Goal: Task Accomplishment & Management: Complete application form

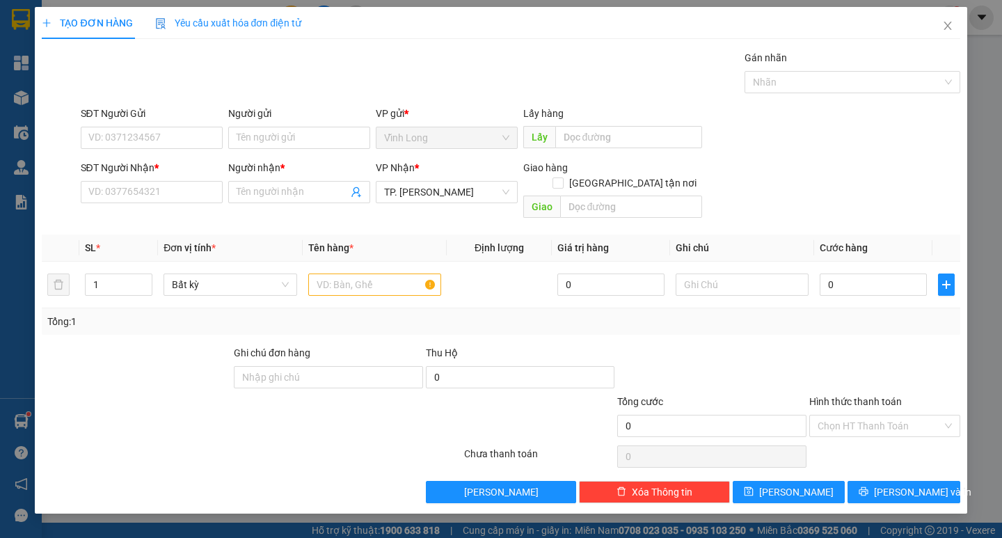
click at [146, 180] on div "SĐT Người Nhận *" at bounding box center [152, 170] width 142 height 21
click at [154, 188] on input "SĐT Người Nhận *" at bounding box center [152, 192] width 142 height 22
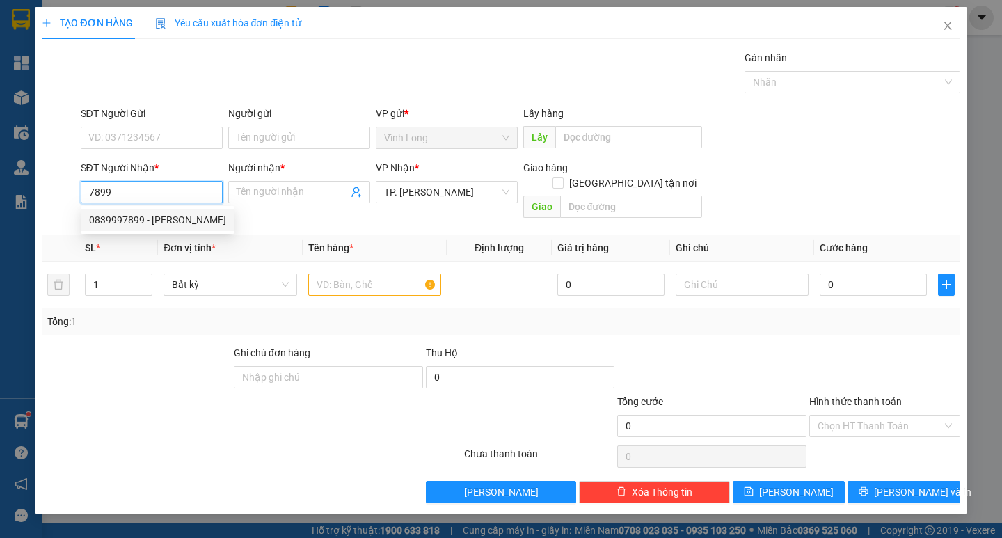
click at [161, 225] on div "0839997899 - [PERSON_NAME]" at bounding box center [157, 219] width 137 height 15
type input "0839997899"
type input "LAB [PERSON_NAME]"
type input "0839997899"
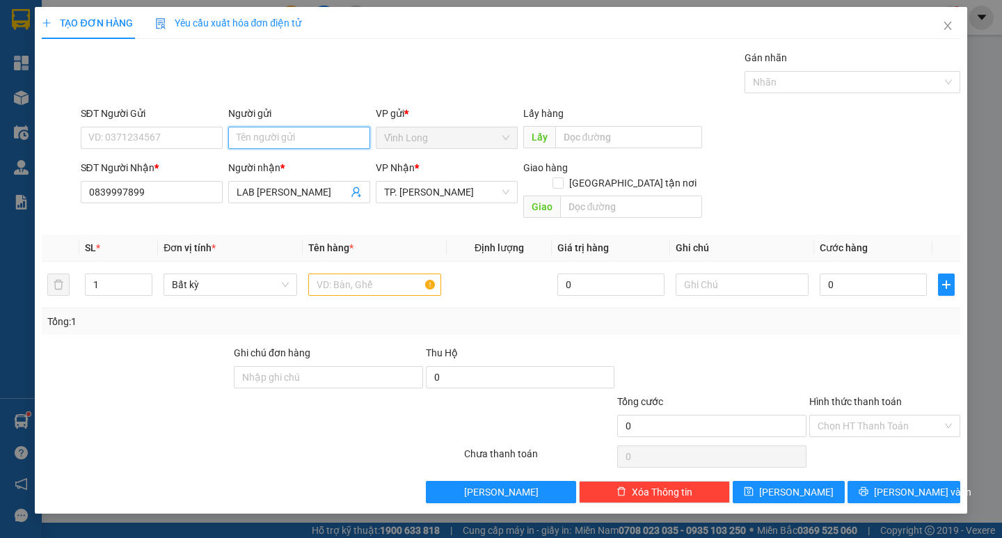
click at [256, 129] on input "Người gửi" at bounding box center [299, 138] width 142 height 22
type input "NK NND"
click at [310, 87] on div "Gói vận chuyển * Tiêu chuẩn Gán nhãn Nhãn" at bounding box center [520, 74] width 885 height 49
click at [351, 273] on input "text" at bounding box center [374, 284] width 133 height 22
type input "HỘP"
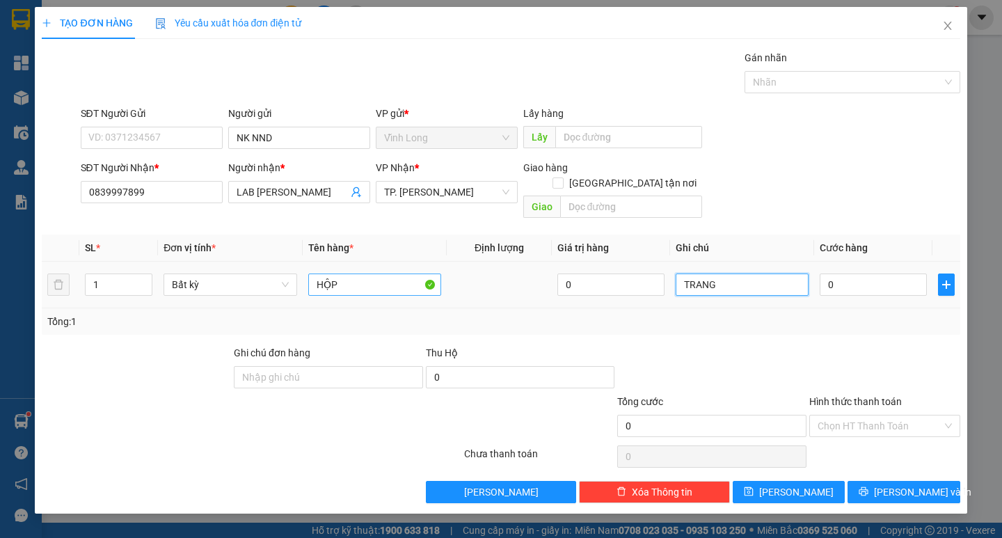
type input "TRANG"
type input "2"
type input "20"
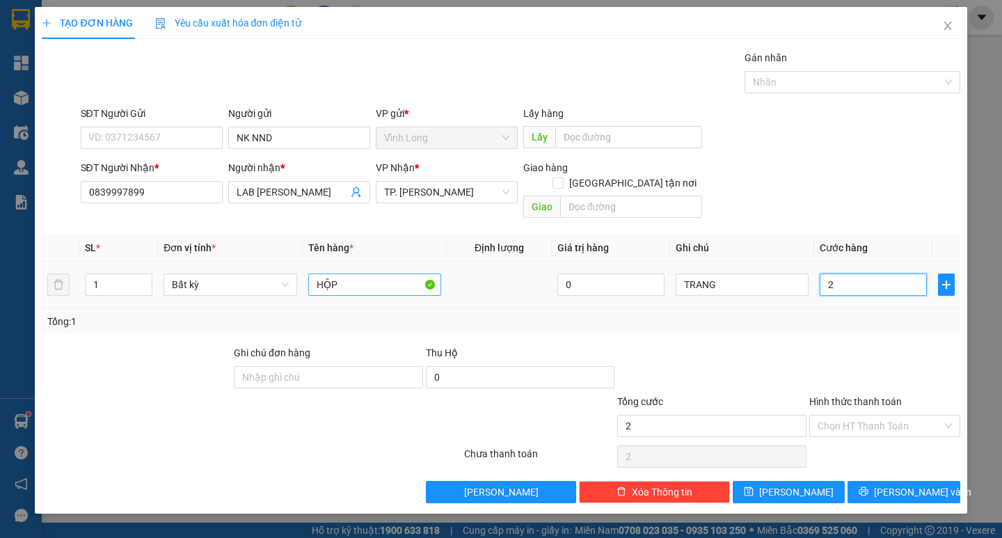
type input "20"
type input "20.000"
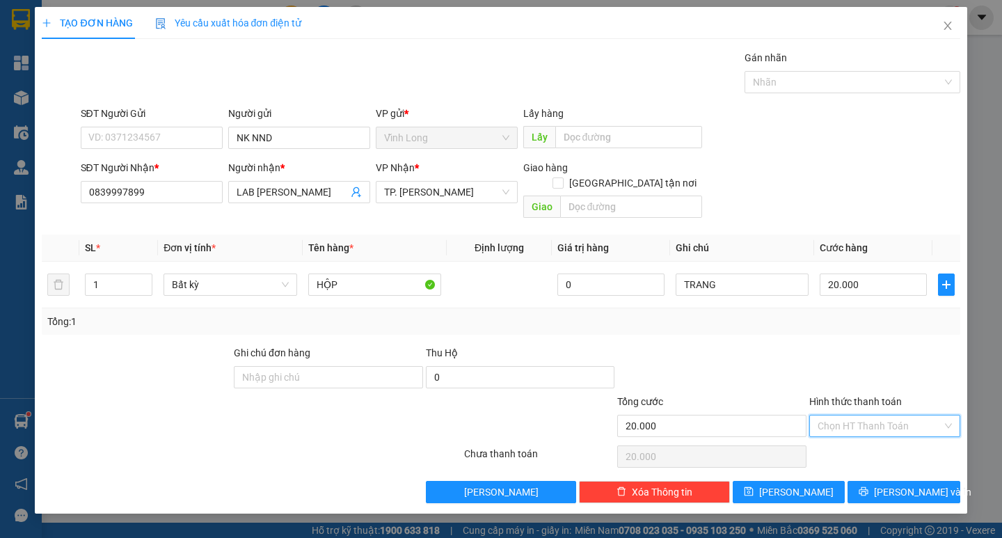
click at [865, 415] on input "Hình thức thanh toán" at bounding box center [879, 425] width 125 height 21
click at [864, 441] on div "Tại văn phòng" at bounding box center [884, 438] width 134 height 15
type input "0"
click at [899, 484] on span "[PERSON_NAME] và In" at bounding box center [922, 491] width 97 height 15
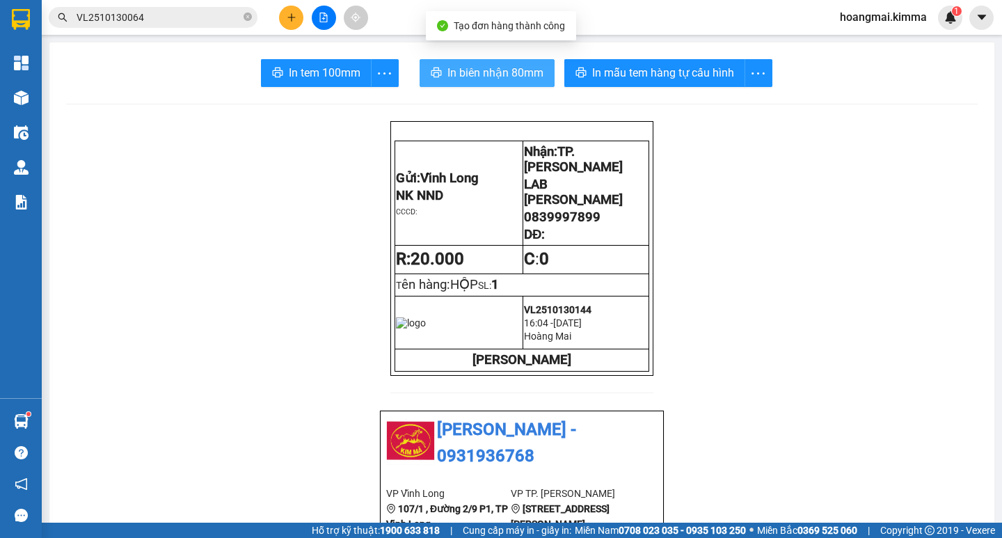
click at [461, 72] on span "In biên nhận 80mm" at bounding box center [495, 72] width 96 height 17
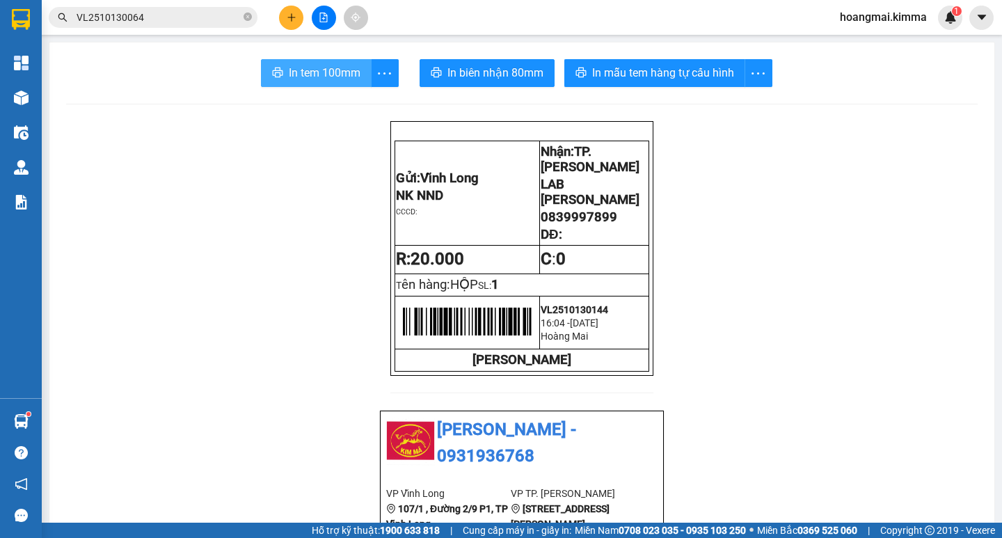
click at [312, 74] on span "In tem 100mm" at bounding box center [325, 72] width 72 height 17
click at [296, 13] on button at bounding box center [291, 18] width 24 height 24
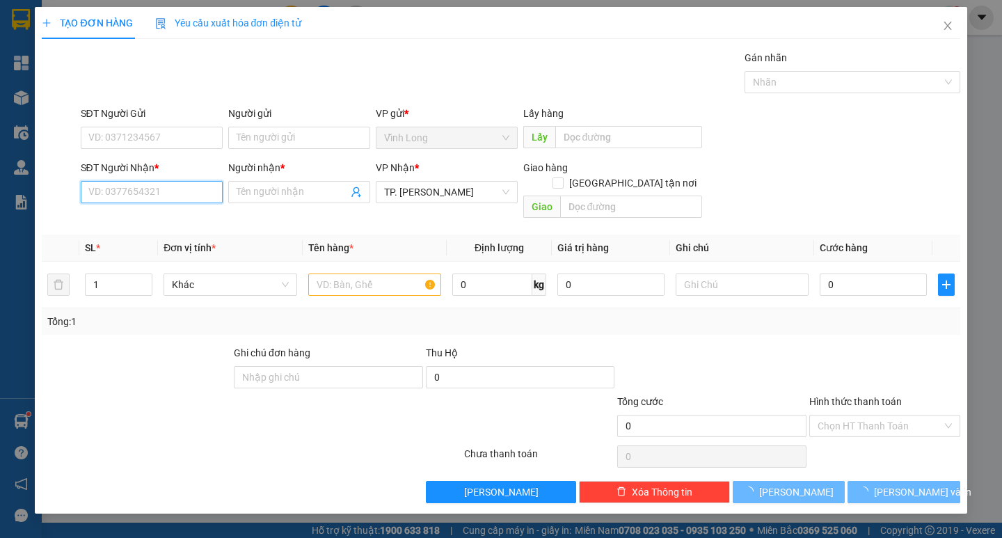
click at [161, 193] on input "SĐT Người Nhận *" at bounding box center [152, 192] width 142 height 22
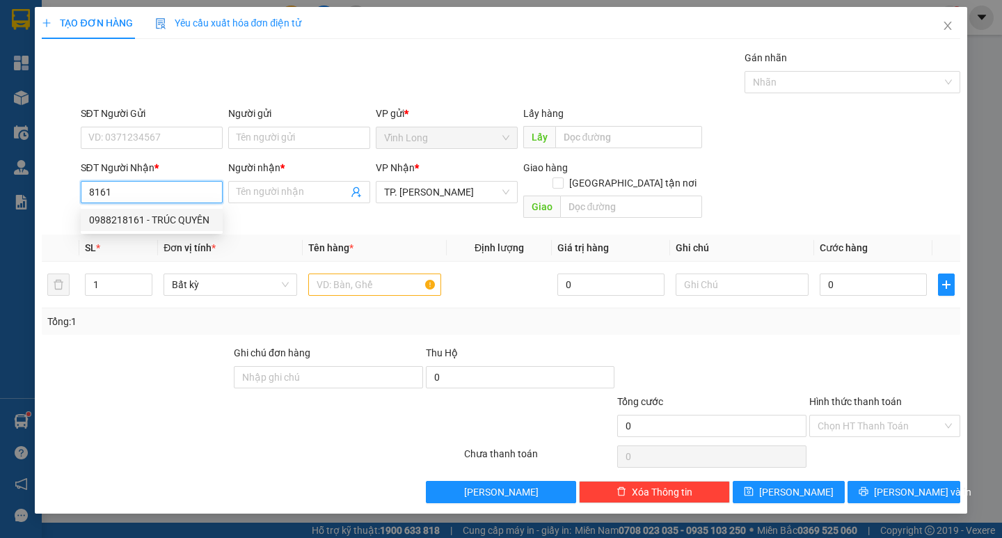
click at [182, 228] on div "0988218161 - TRÚC QUYÊN" at bounding box center [152, 220] width 142 height 22
type input "0988218161"
type input "TRÚC QUYÊN"
type input "0988218161"
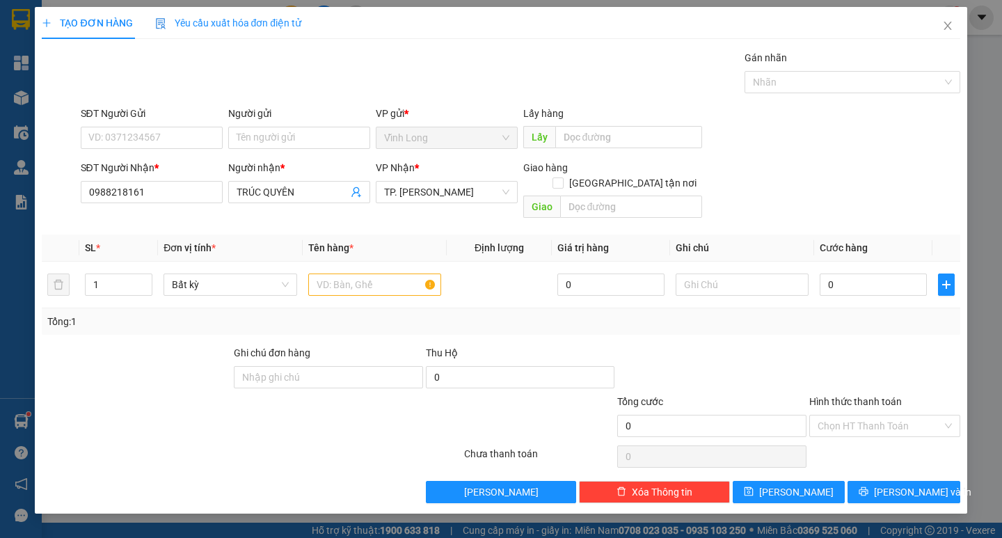
click at [280, 151] on div "Người gửi Tên người gửi" at bounding box center [299, 130] width 142 height 49
click at [279, 134] on input "Người gửi" at bounding box center [299, 138] width 142 height 22
type input "BÁ"
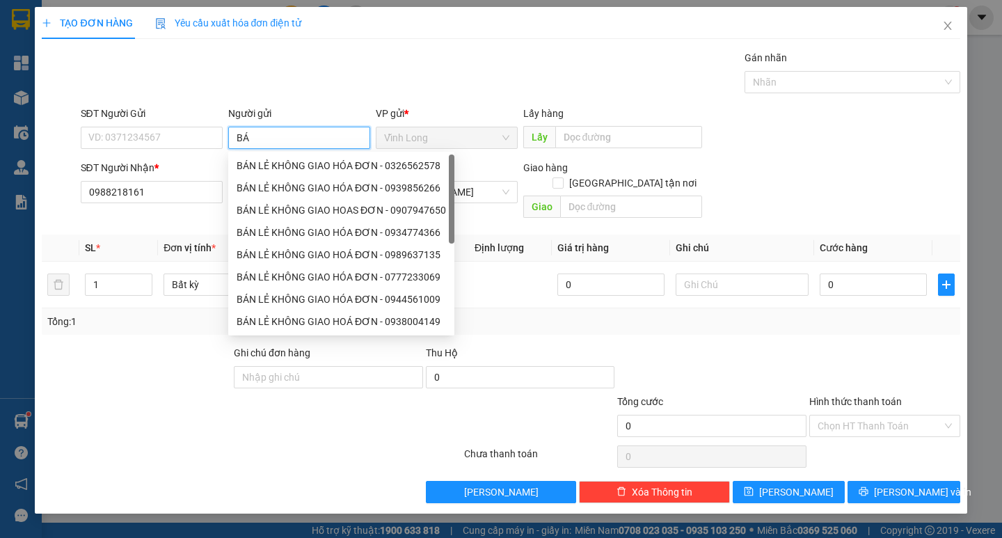
click at [283, 158] on div "BÁN LẺ KHÔNG GIAO HÓA ĐƠN - 0326562578" at bounding box center [341, 165] width 226 height 22
type input "0326562578"
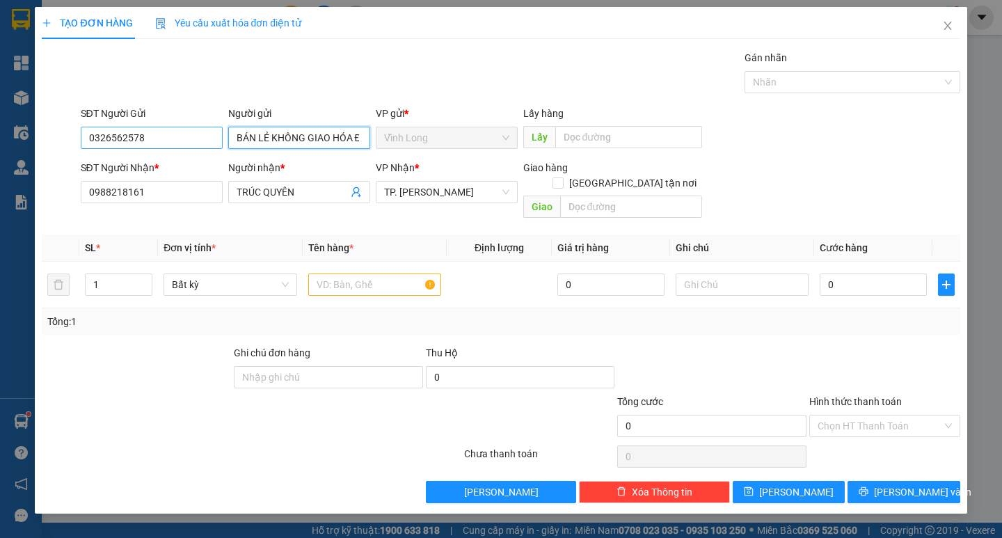
type input "BÁN LẺ KHÔNG GIAO HÓA ĐƠN"
drag, startPoint x: 154, startPoint y: 143, endPoint x: 0, endPoint y: 156, distance: 155.0
click at [0, 156] on div "TẠO ĐƠN HÀNG Yêu cầu xuất hóa đơn điện tử Transit Pickup Surcharge Ids Transit …" at bounding box center [501, 269] width 1002 height 538
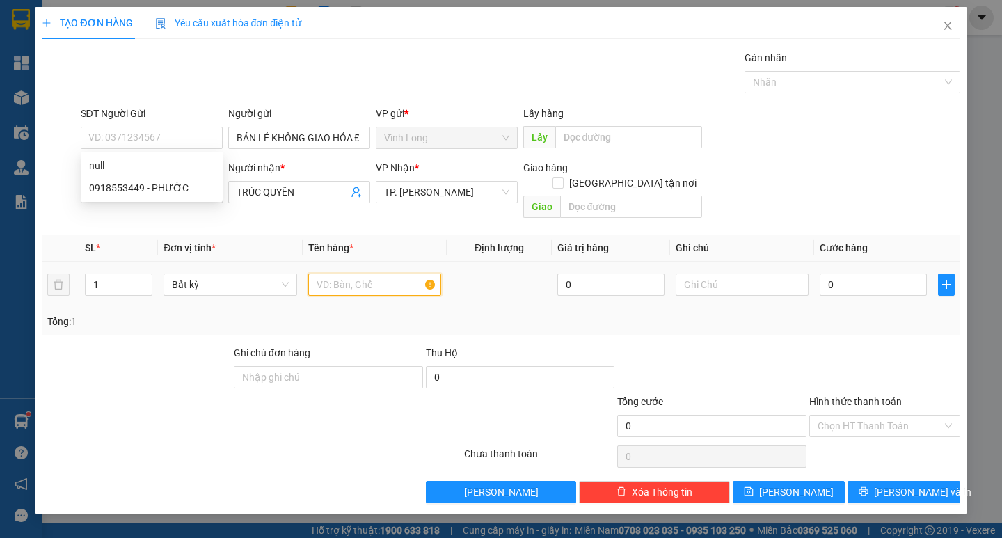
click at [370, 273] on input "text" at bounding box center [374, 284] width 133 height 22
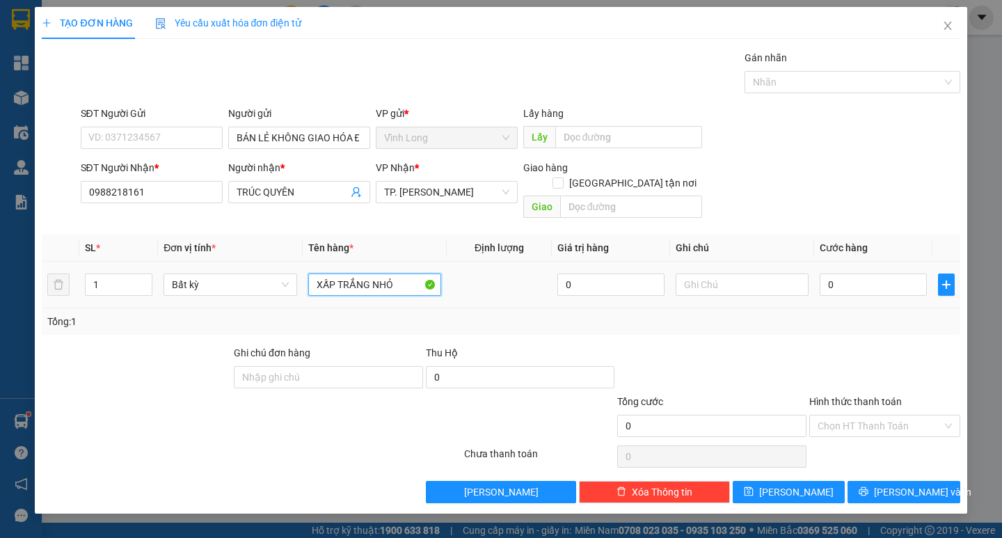
type input "XẤP TRẮNG NHỎ"
type input "TRANG"
type input "2"
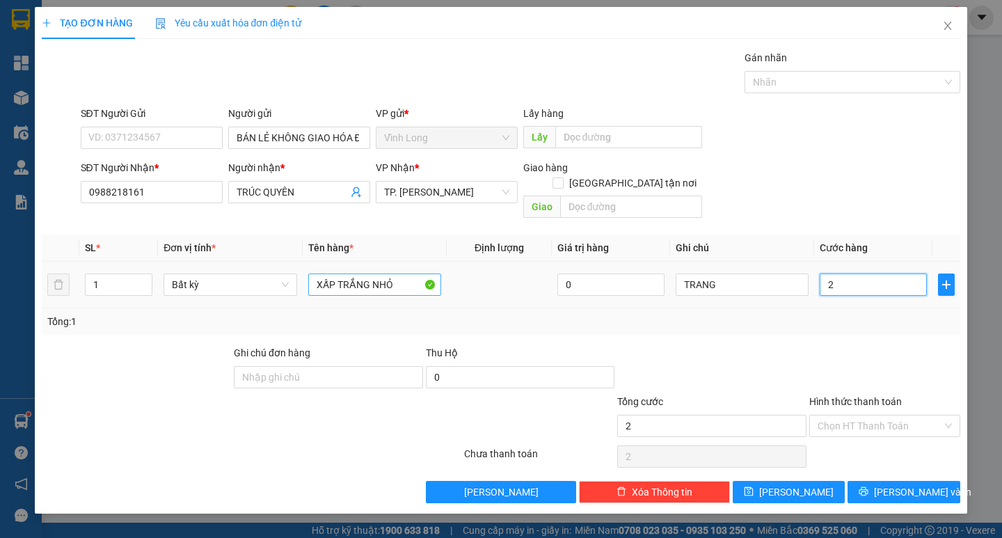
type input "20"
type input "20.000"
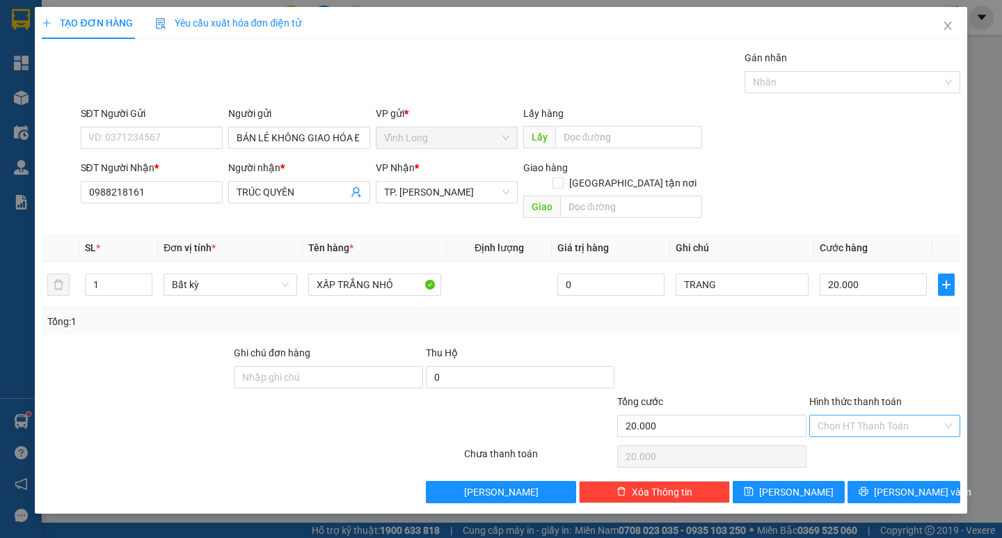
click at [867, 415] on input "Hình thức thanh toán" at bounding box center [879, 425] width 125 height 21
click at [866, 426] on div "Tại văn phòng Chuyển khoản Tại văn phòng Chuyển khoản" at bounding box center [884, 449] width 151 height 50
click at [856, 415] on input "Hình thức thanh toán" at bounding box center [879, 425] width 125 height 21
click at [852, 435] on div "Tại văn phòng" at bounding box center [884, 438] width 134 height 15
type input "0"
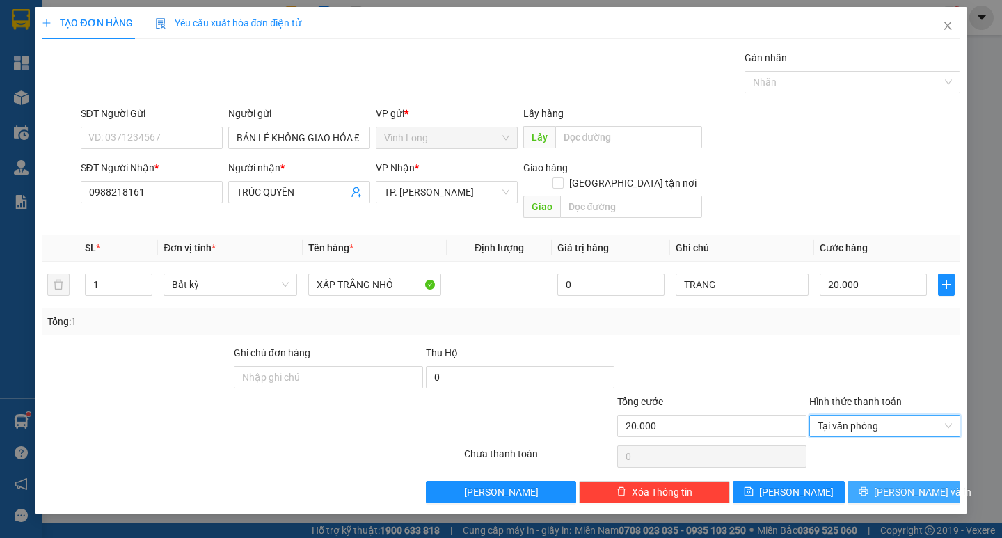
click at [868, 487] on icon "printer" at bounding box center [863, 491] width 9 height 9
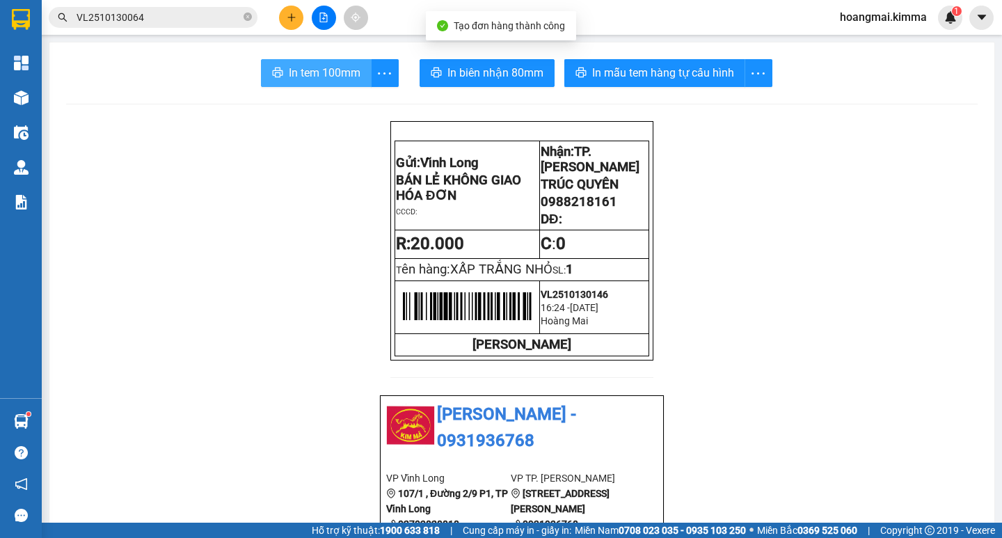
click at [299, 66] on span "In tem 100mm" at bounding box center [325, 72] width 72 height 17
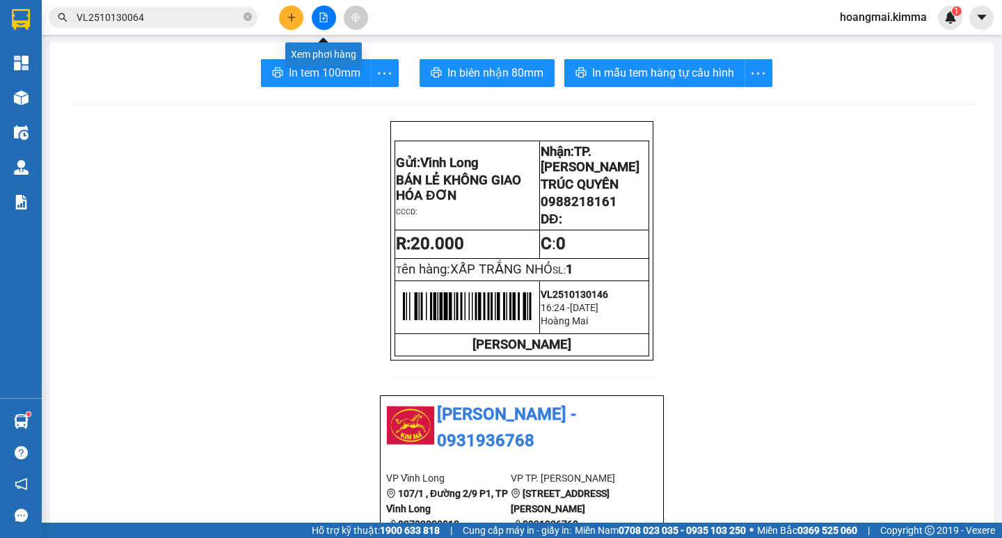
click at [323, 16] on icon "file-add" at bounding box center [324, 18] width 10 height 10
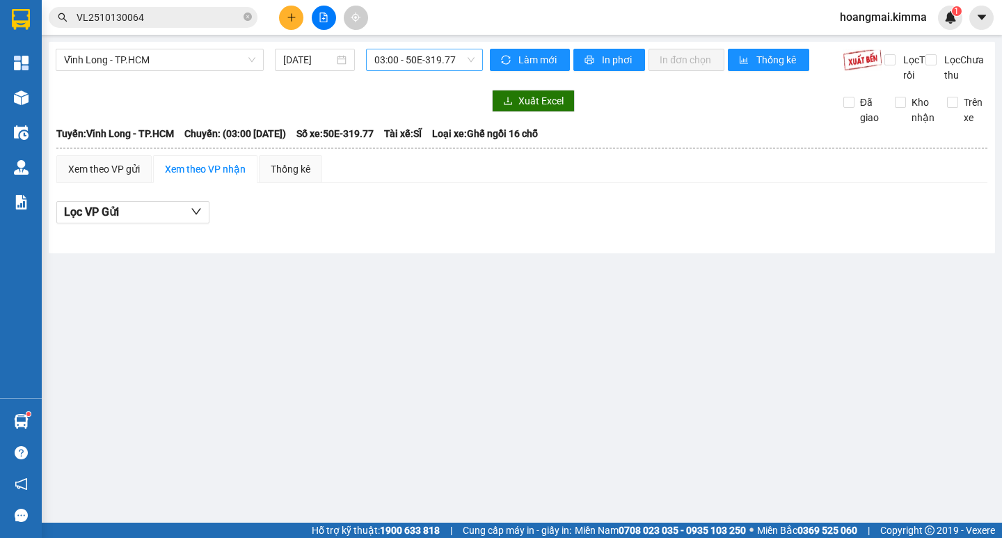
click at [369, 63] on div "03:00 - 50E-319.77" at bounding box center [424, 60] width 117 height 22
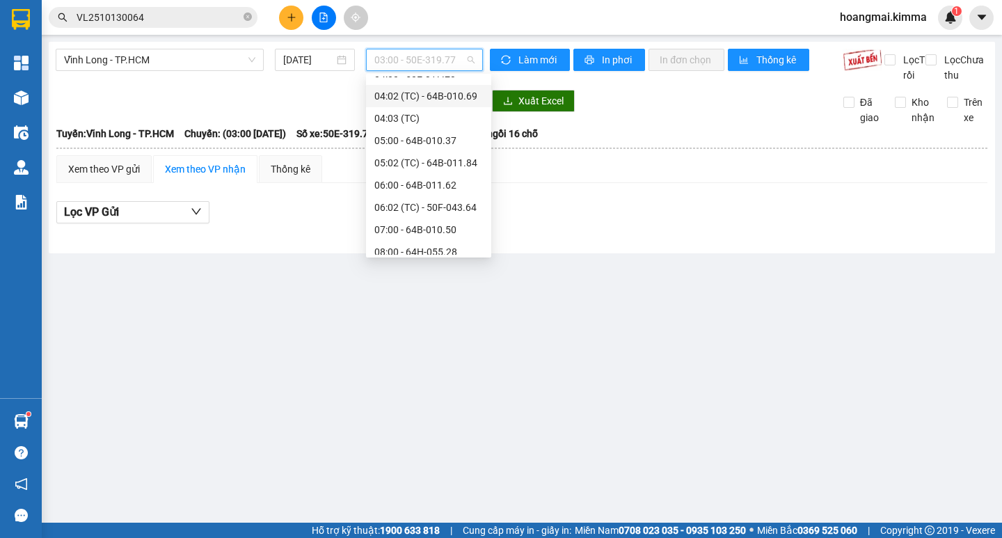
scroll to position [139, 0]
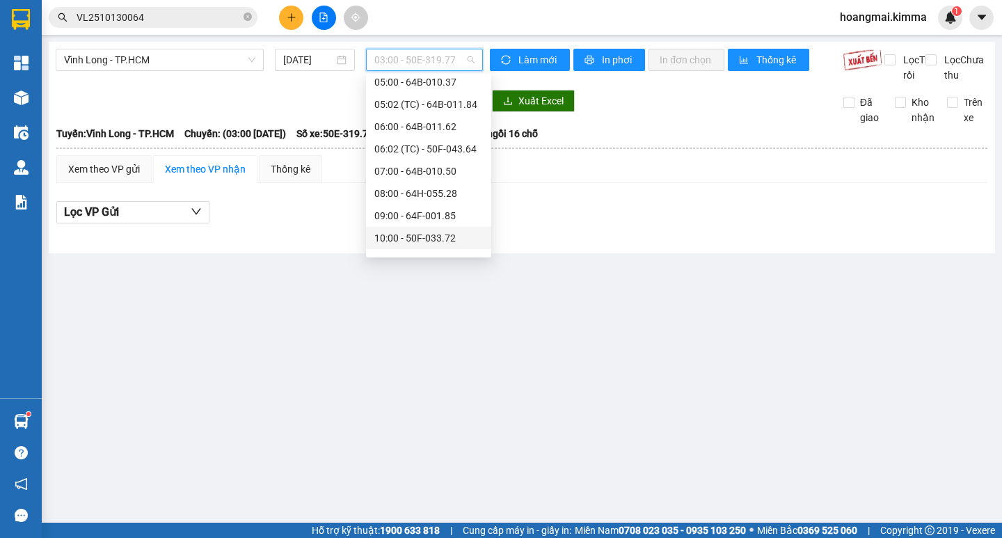
click at [428, 243] on div "10:00 - 50F-033.72" at bounding box center [428, 237] width 109 height 15
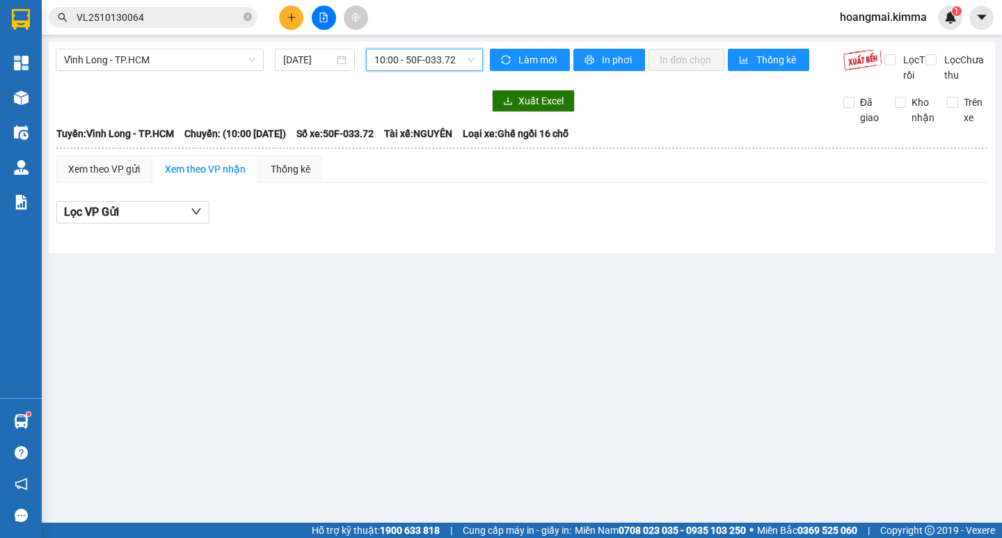
click at [432, 58] on span "10:00 - 50F-033.72" at bounding box center [424, 59] width 100 height 21
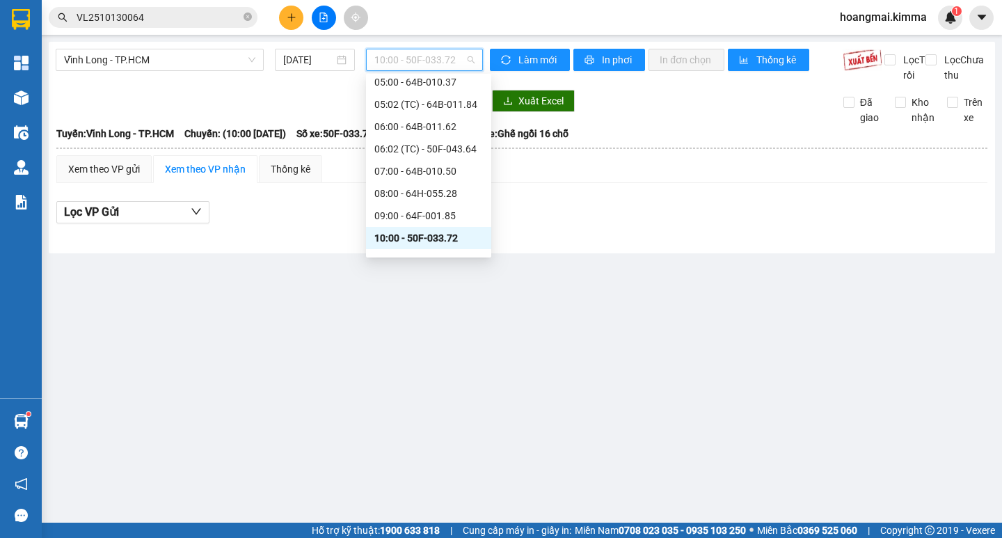
scroll to position [167, 0]
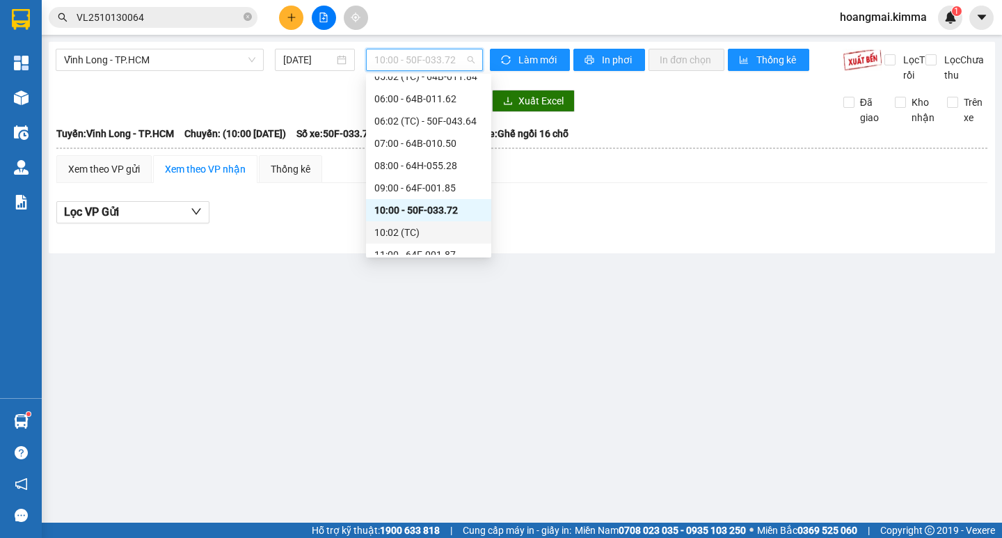
click at [441, 234] on div "10:02 (TC)" at bounding box center [428, 232] width 109 height 15
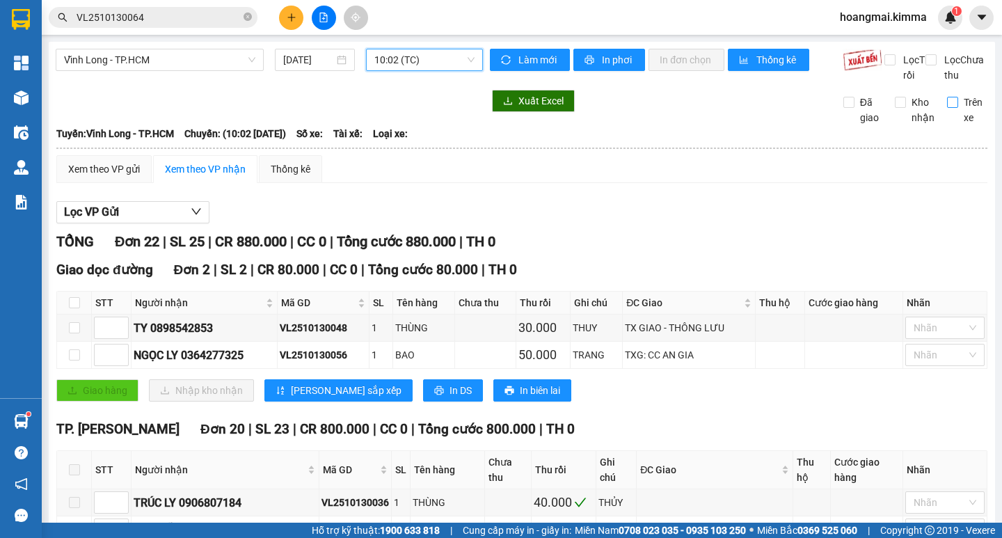
click at [947, 108] on input "Trên xe" at bounding box center [952, 102] width 11 height 11
checkbox input "true"
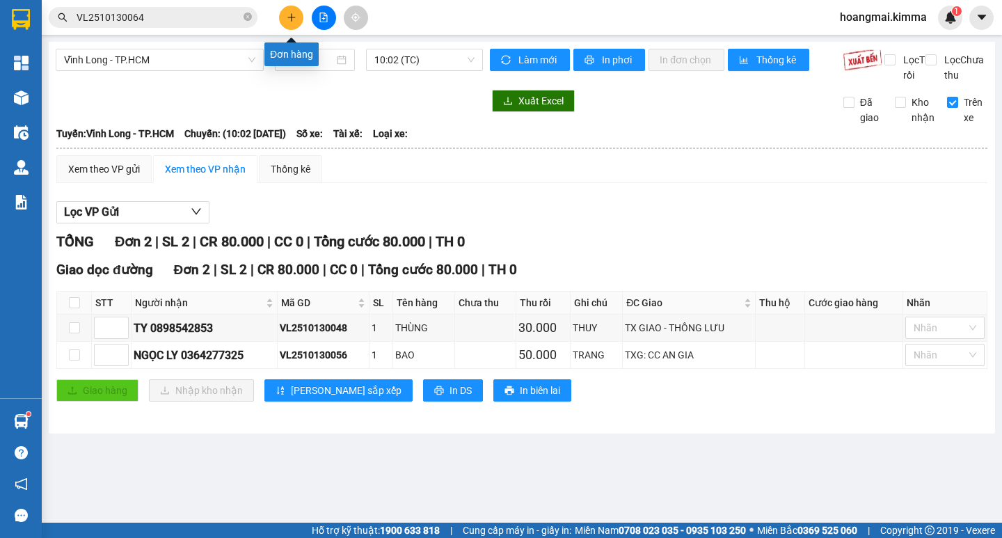
click at [286, 24] on button at bounding box center [291, 18] width 24 height 24
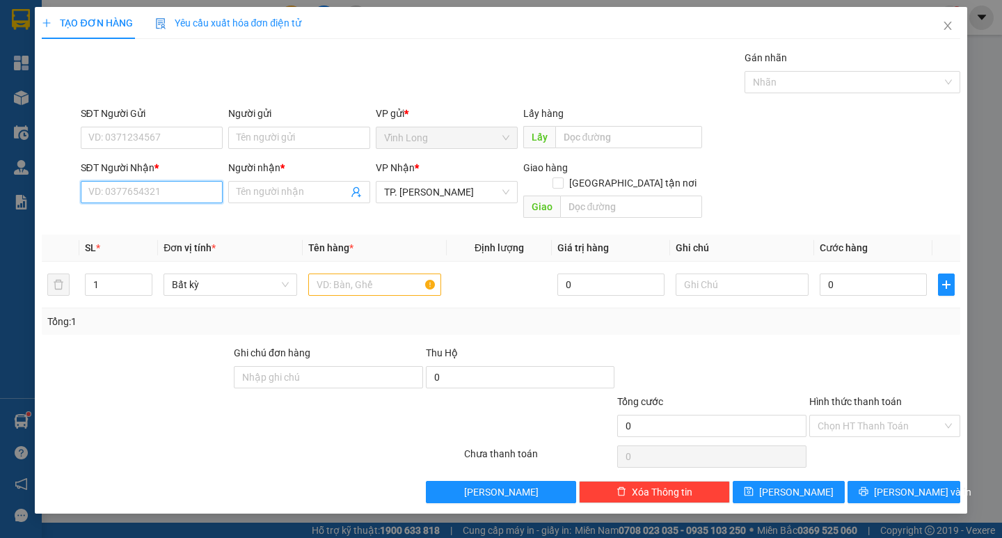
click at [161, 188] on input "SĐT Người Nhận *" at bounding box center [152, 192] width 142 height 22
type input "0908815509"
click at [279, 200] on span at bounding box center [299, 192] width 142 height 22
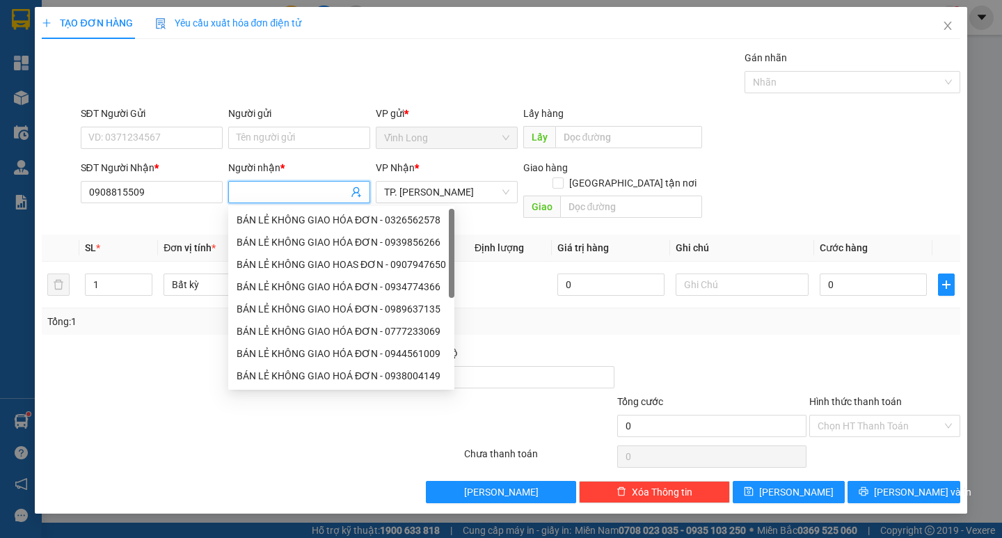
click at [278, 192] on input "Người nhận *" at bounding box center [291, 191] width 111 height 15
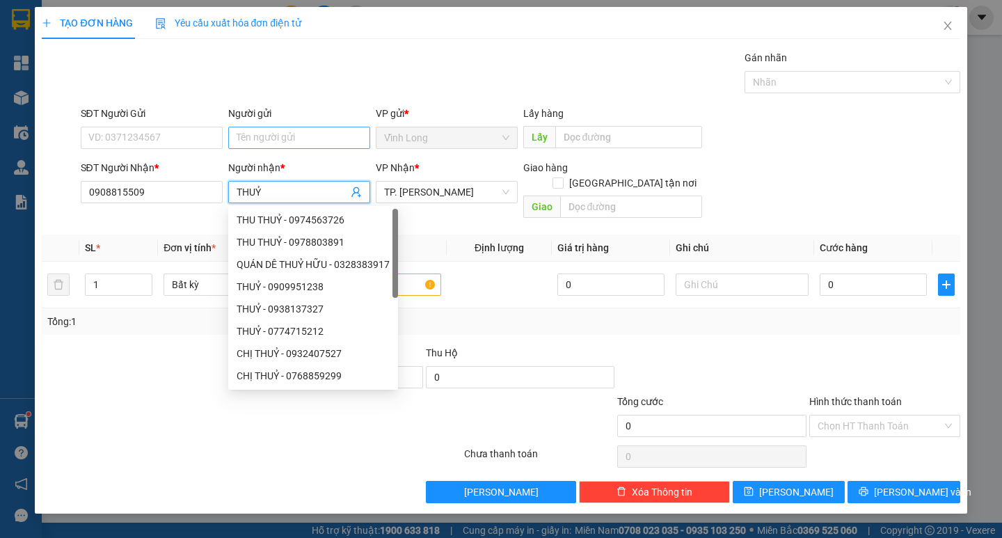
type input "THUỶ"
click at [271, 131] on input "Người gửi" at bounding box center [299, 138] width 142 height 22
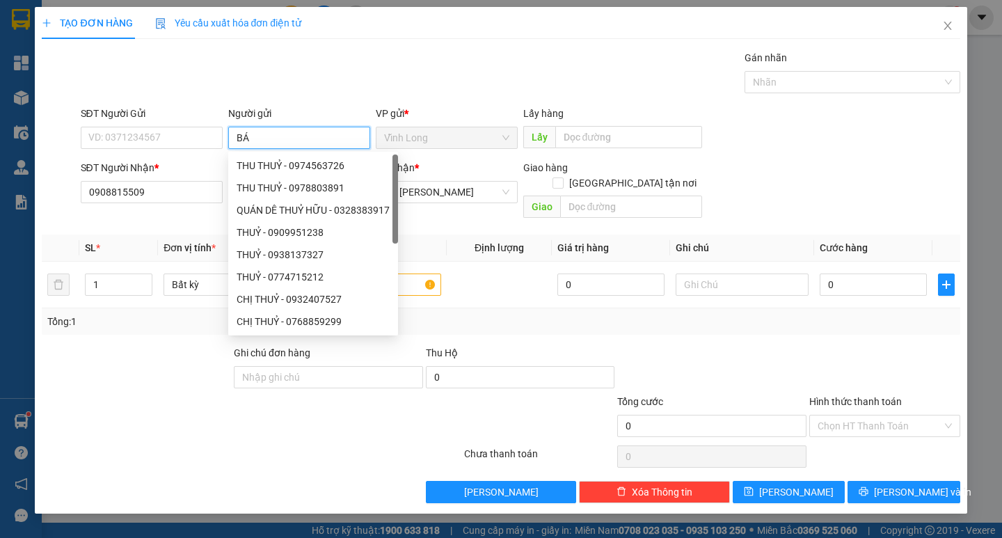
type input "BÁN"
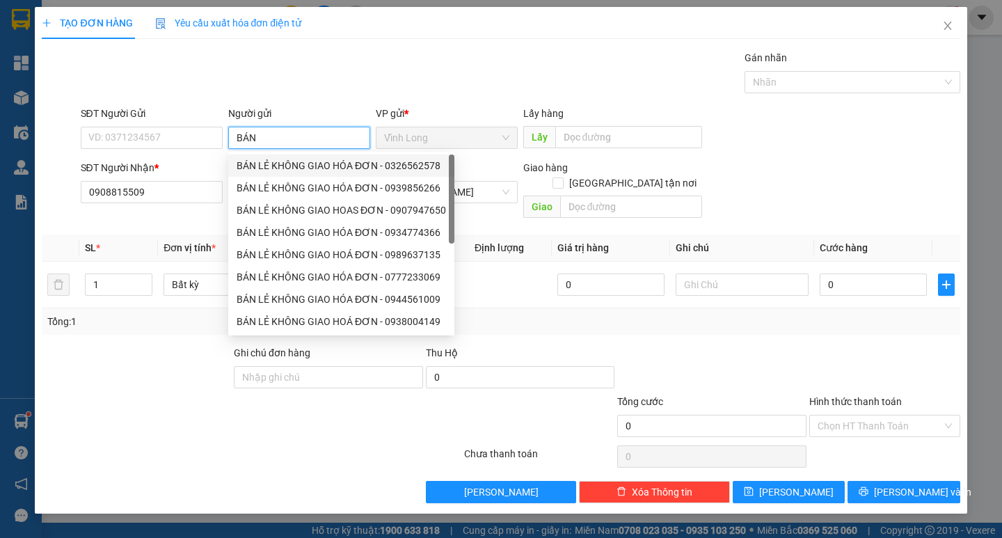
click at [294, 159] on div "BÁN LẺ KHÔNG GIAO HÓA ĐƠN - 0326562578" at bounding box center [340, 165] width 209 height 15
type input "0326562578"
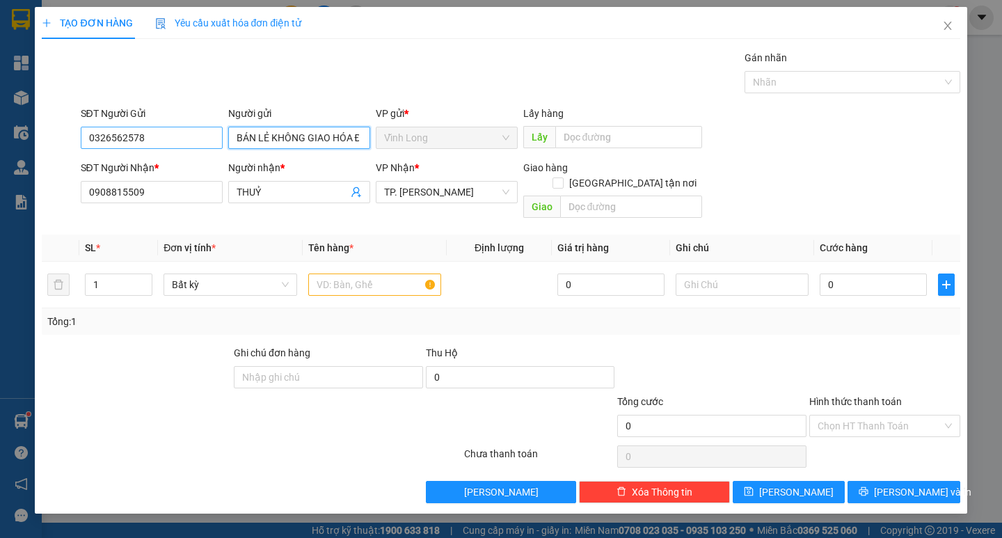
type input "BÁN LẺ KHÔNG GIAO HÓA ĐƠN"
drag, startPoint x: 164, startPoint y: 141, endPoint x: 13, endPoint y: 138, distance: 151.0
click at [86, 138] on input "0326562578" at bounding box center [152, 138] width 142 height 22
click at [392, 83] on div "Gói vận chuyển * Tiêu chuẩn Gán nhãn Nhãn" at bounding box center [520, 74] width 885 height 49
click at [376, 273] on input "text" at bounding box center [374, 284] width 133 height 22
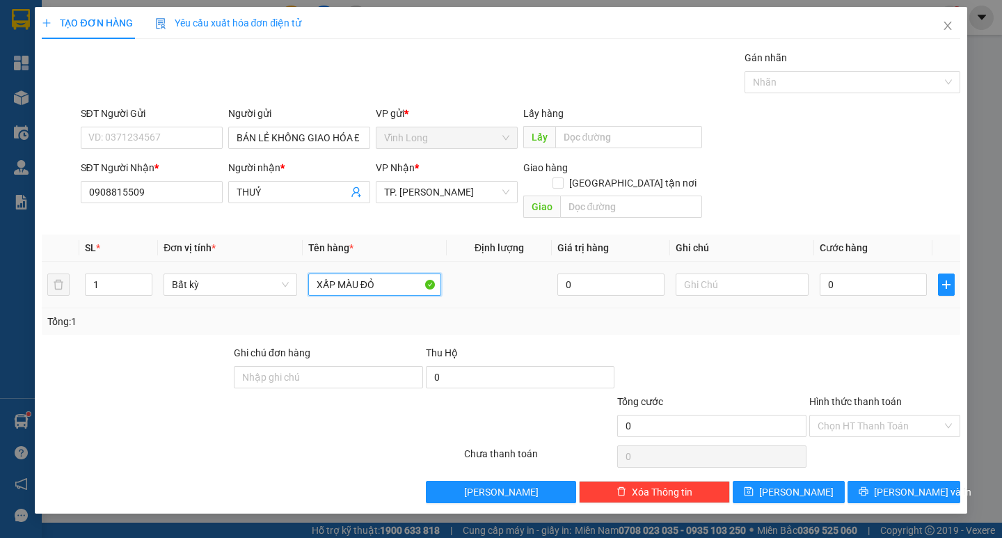
type input "XẤP MÀU ĐỎ"
type input "TRANG"
type input "2"
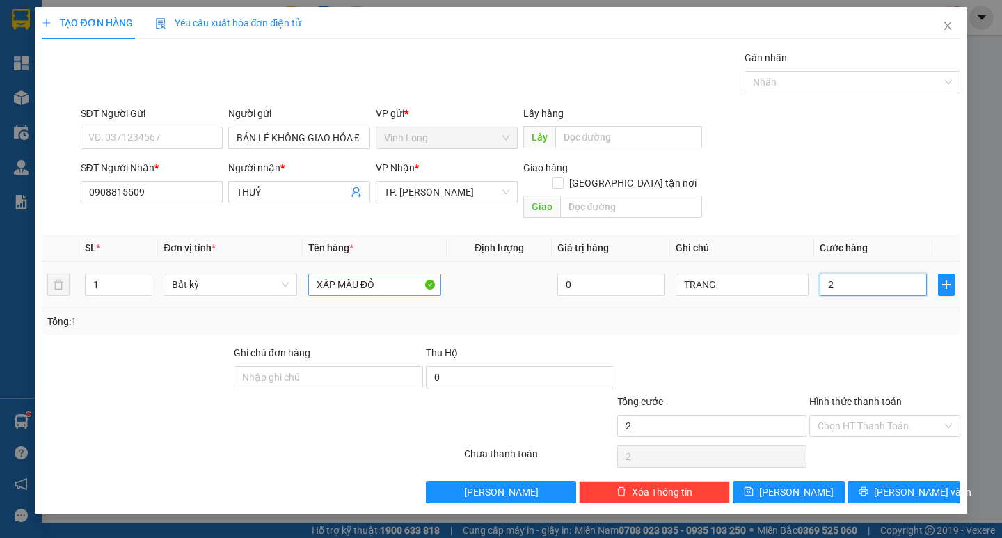
type input "20"
type input "20.000"
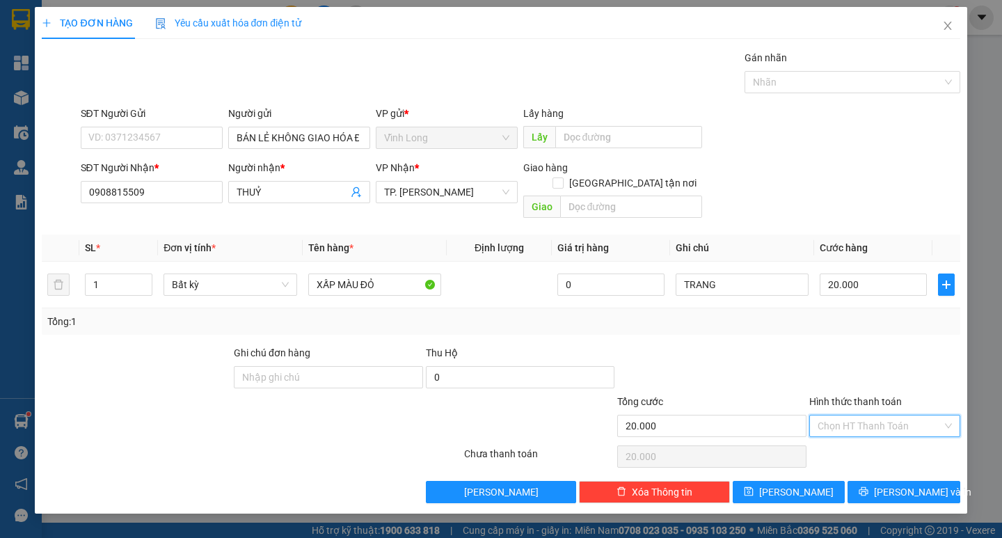
click at [840, 415] on input "Hình thức thanh toán" at bounding box center [879, 425] width 125 height 21
click at [849, 441] on div "Tại văn phòng" at bounding box center [884, 438] width 134 height 15
type input "0"
click at [896, 484] on span "[PERSON_NAME] và In" at bounding box center [922, 491] width 97 height 15
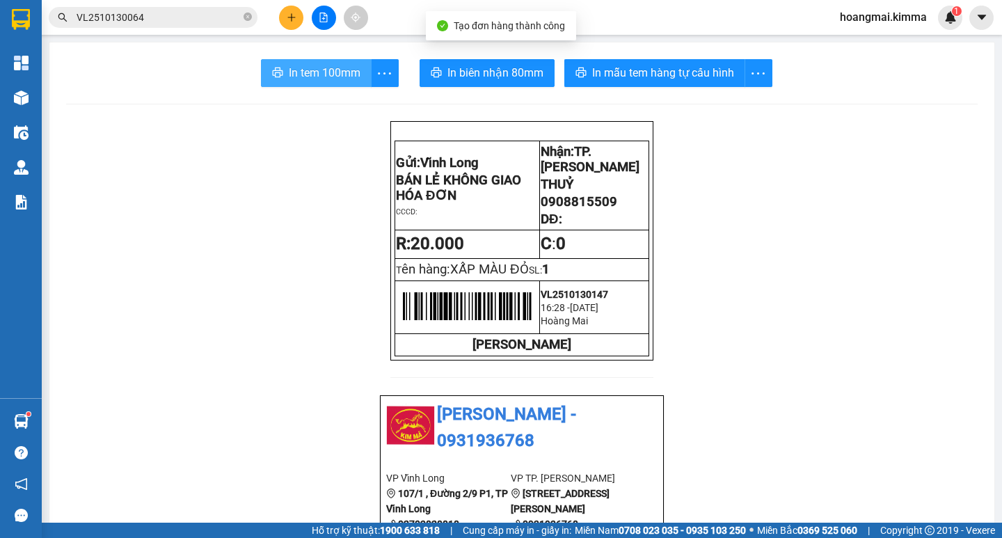
click at [305, 81] on span "In tem 100mm" at bounding box center [325, 72] width 72 height 17
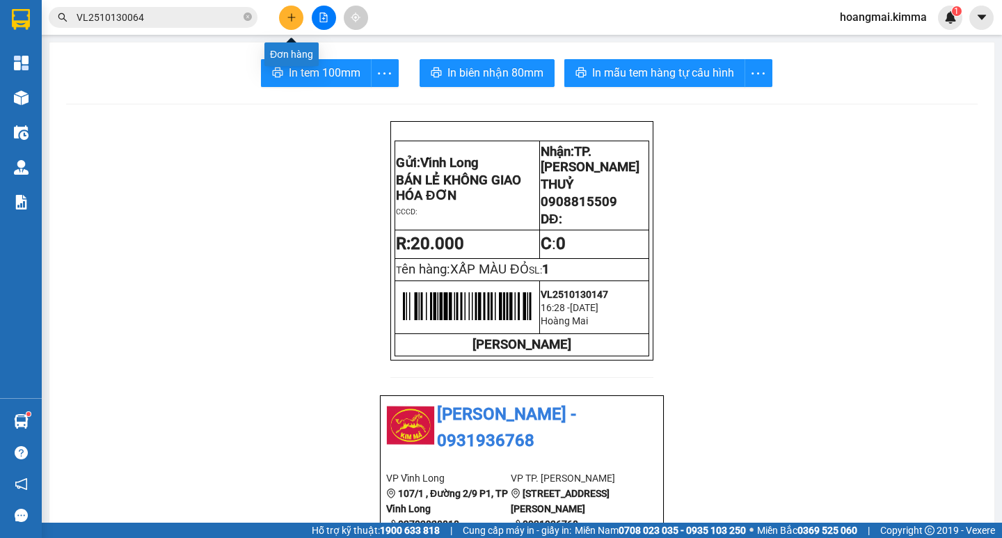
click at [296, 17] on button at bounding box center [291, 18] width 24 height 24
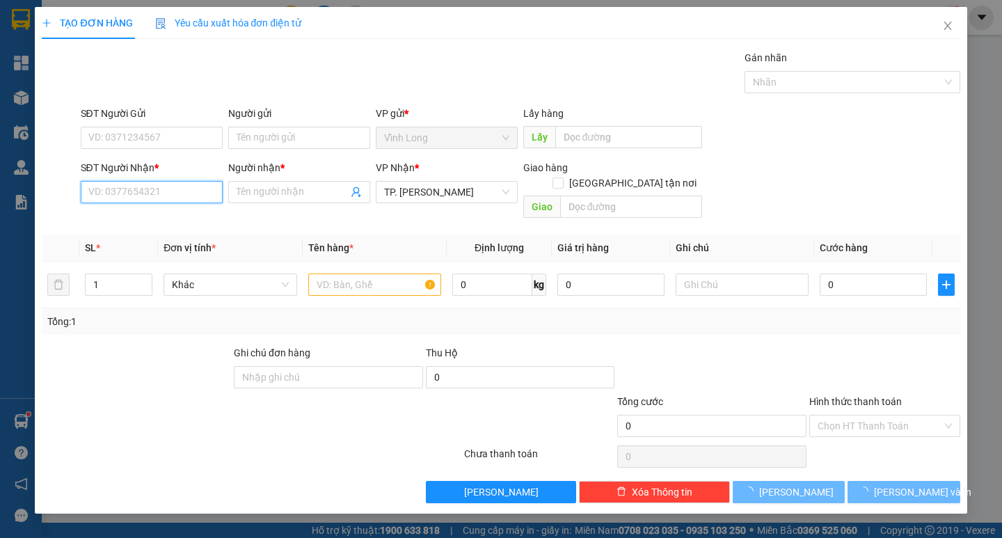
click at [159, 193] on input "SĐT Người Nhận *" at bounding box center [152, 192] width 142 height 22
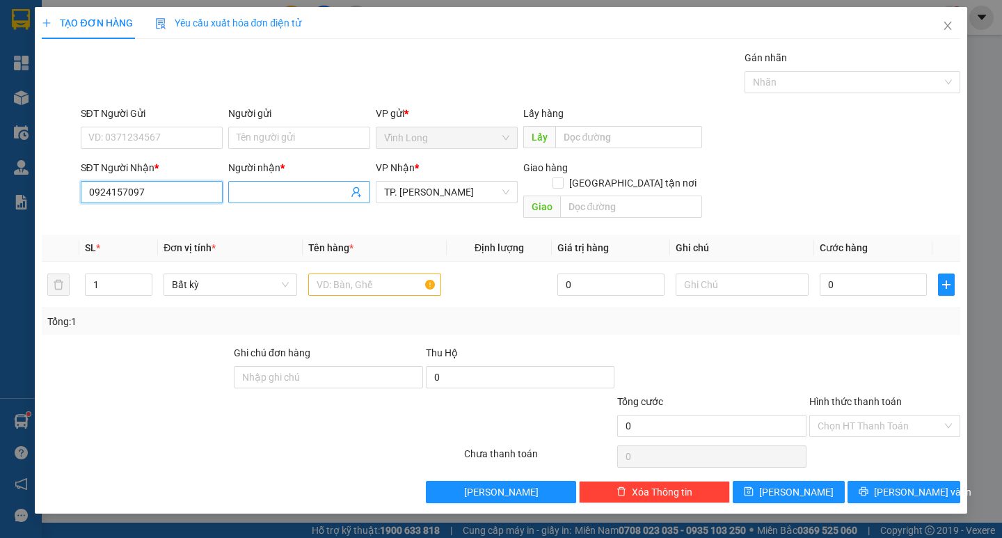
type input "0924157097"
click at [259, 191] on input "Người nhận *" at bounding box center [291, 191] width 111 height 15
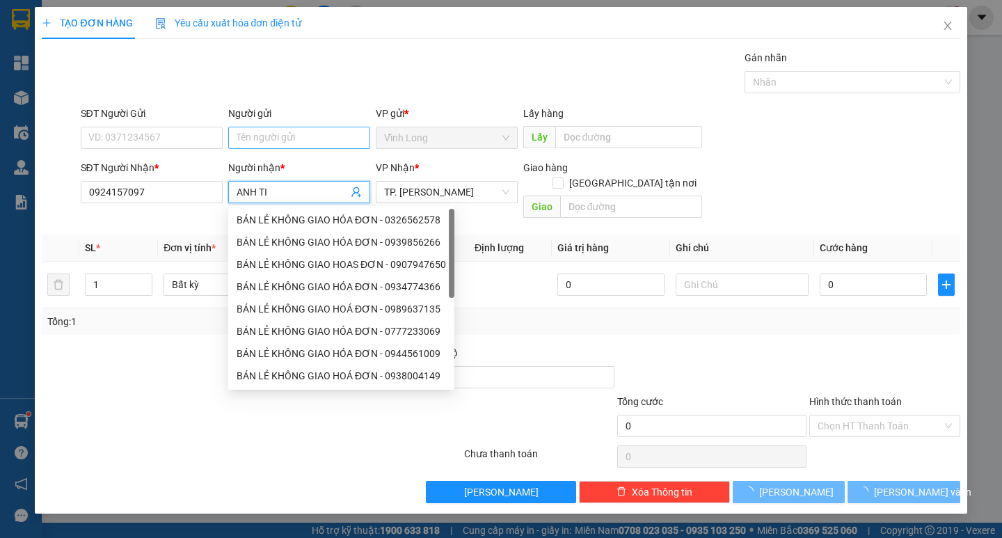
type input "ANH TI"
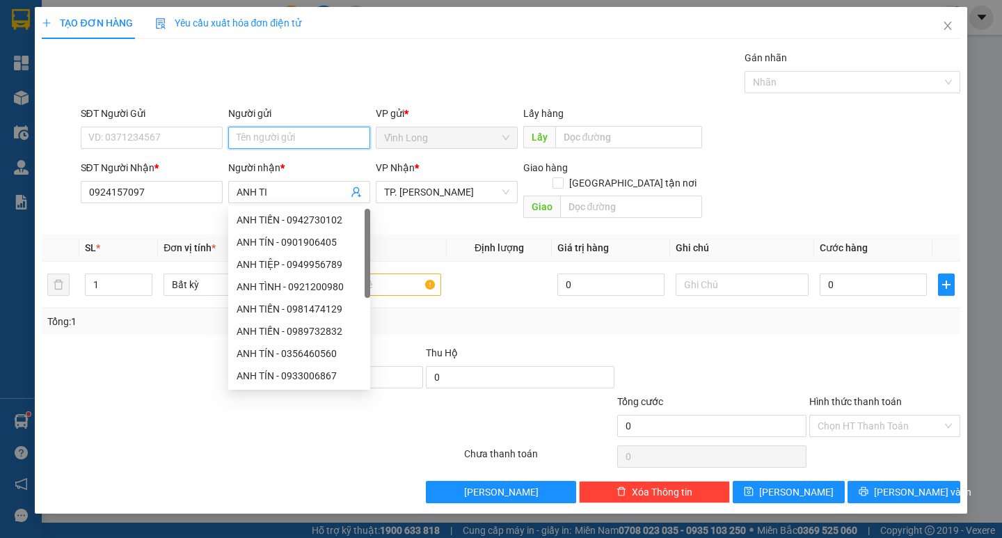
click at [274, 129] on input "Người gửi" at bounding box center [299, 138] width 142 height 22
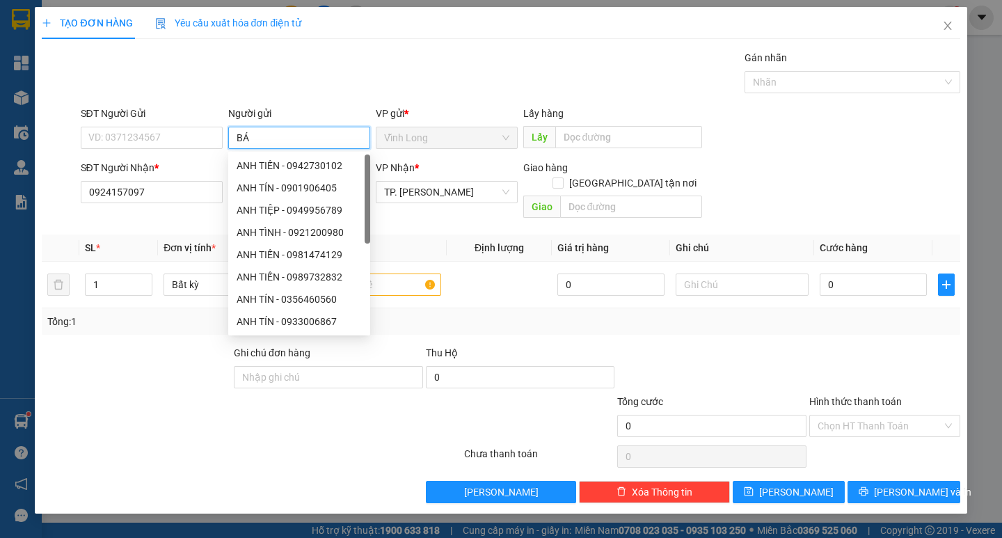
type input "BÁN"
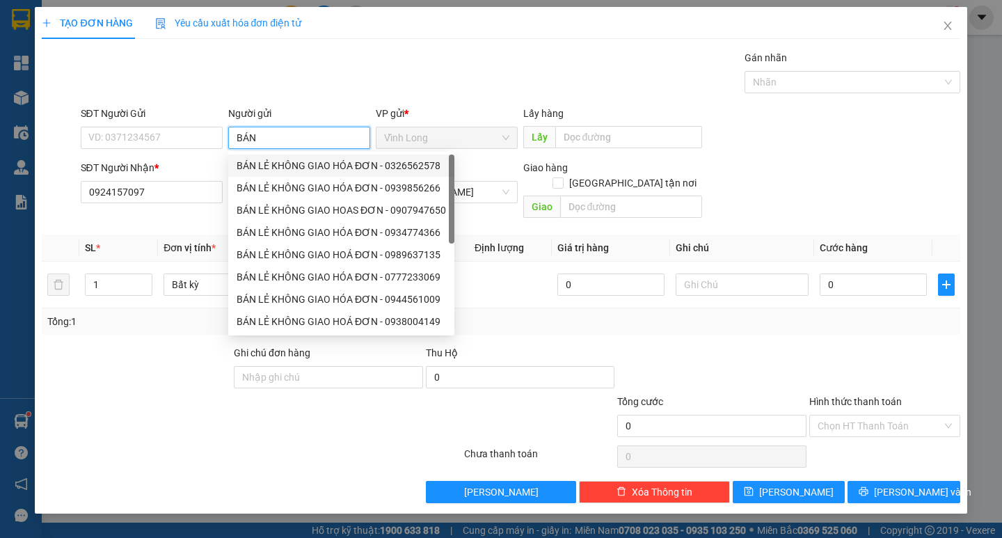
drag, startPoint x: 275, startPoint y: 159, endPoint x: 225, endPoint y: 143, distance: 53.2
click at [270, 161] on div "BÁN LẺ KHÔNG GIAO HÓA ĐƠN - 0326562578" at bounding box center [340, 165] width 209 height 15
type input "0326562578"
type input "BÁN LẺ KHÔNG GIAO HÓA ĐƠN"
drag, startPoint x: 172, startPoint y: 124, endPoint x: 23, endPoint y: 123, distance: 148.9
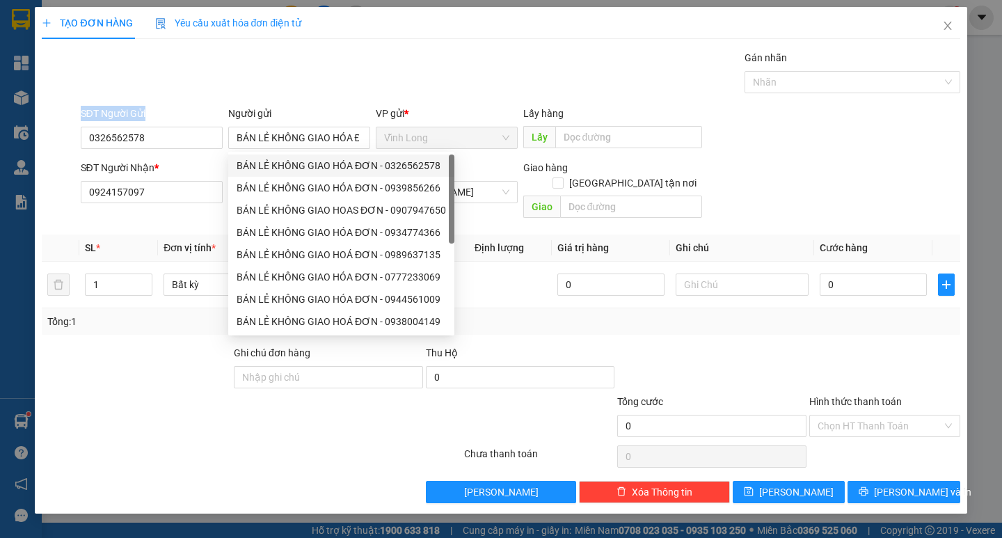
click at [35, 123] on div "TẠO ĐƠN HÀNG Yêu cầu xuất hóa đơn điện tử Transit Pickup Surcharge Ids Transit …" at bounding box center [500, 260] width 931 height 506
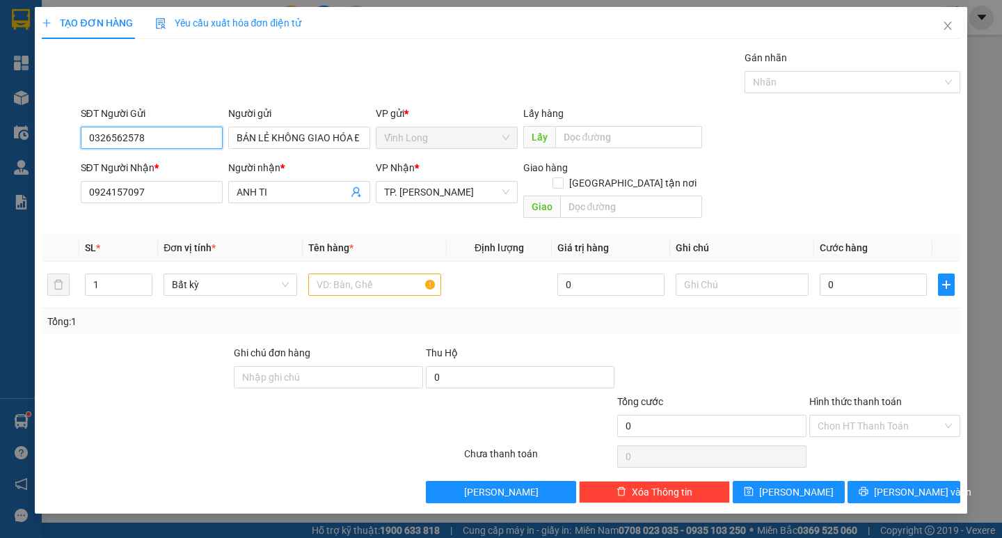
click at [112, 138] on input "0326562578" at bounding box center [152, 138] width 142 height 22
drag, startPoint x: 184, startPoint y: 127, endPoint x: 0, endPoint y: 127, distance: 183.6
click at [4, 127] on div "TẠO ĐƠN HÀNG Yêu cầu xuất hóa đơn điện tử Transit Pickup Surcharge Ids Transit …" at bounding box center [501, 269] width 1002 height 538
type input "0931708166"
click at [433, 75] on div "Gói vận chuyển * Tiêu chuẩn Gán nhãn Nhãn" at bounding box center [520, 74] width 885 height 49
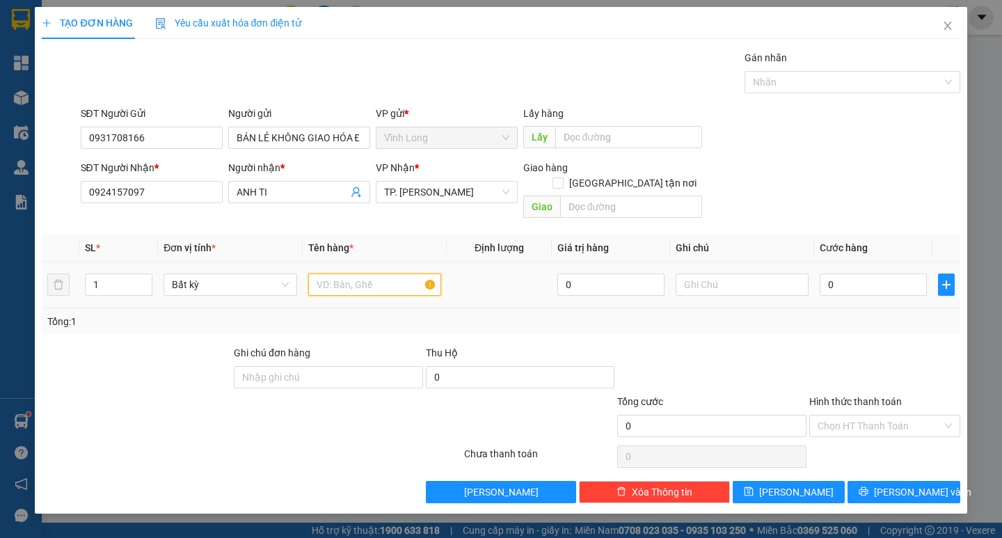
click at [392, 273] on input "text" at bounding box center [374, 284] width 133 height 22
type input "GÓI XÁM DẸP"
type input "TRANG"
type input "2"
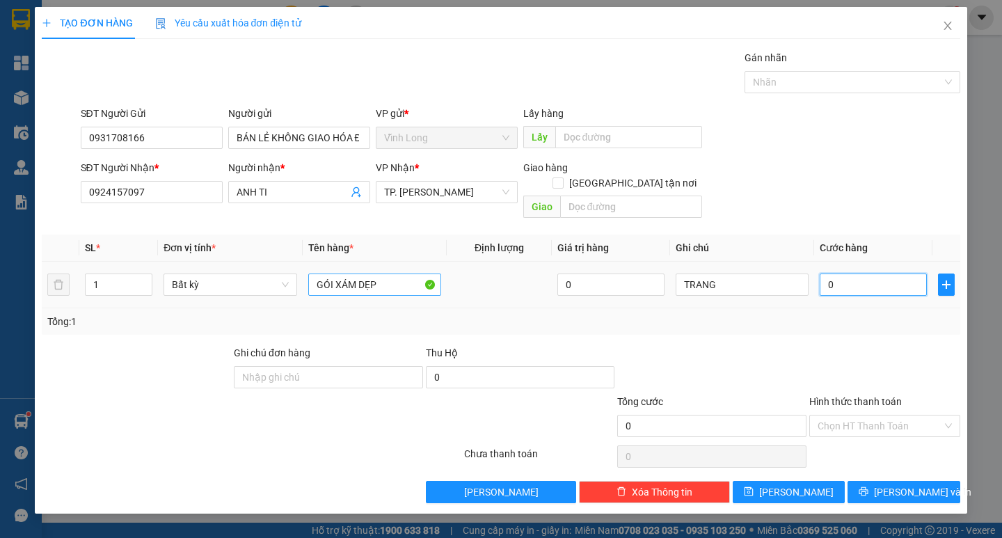
type input "2"
type input "20"
type input "20.000"
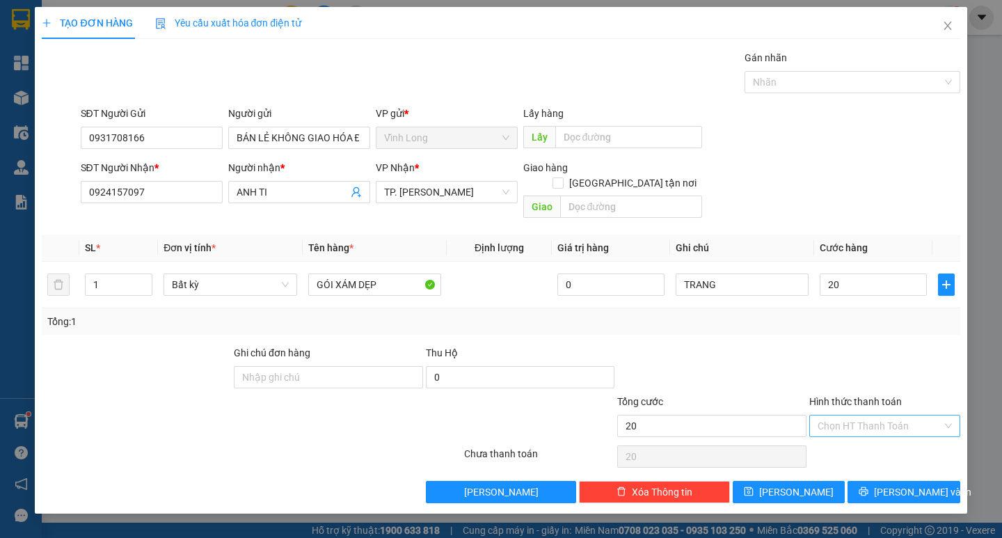
type input "20.000"
click at [866, 415] on input "Hình thức thanh toán" at bounding box center [879, 425] width 125 height 21
click at [863, 438] on div "Tại văn phòng" at bounding box center [884, 438] width 134 height 15
type input "0"
click at [901, 484] on span "[PERSON_NAME] và In" at bounding box center [922, 491] width 97 height 15
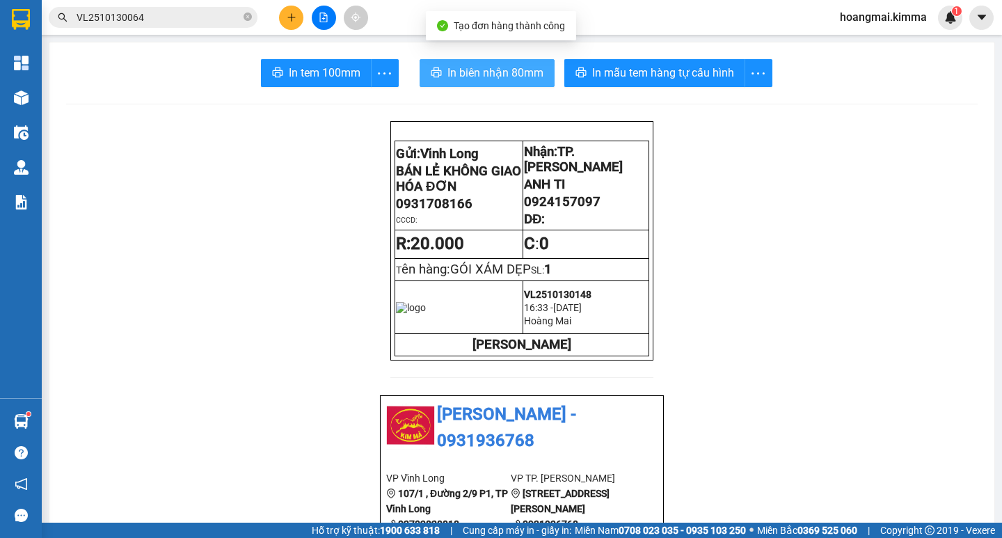
click at [488, 81] on span "In biên nhận 80mm" at bounding box center [495, 72] width 96 height 17
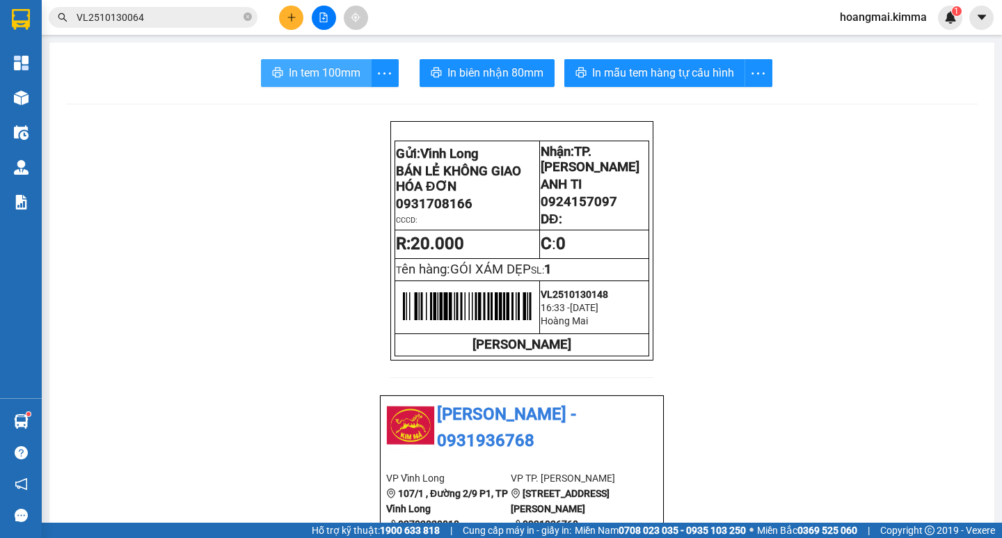
click at [347, 83] on button "In tem 100mm" at bounding box center [316, 73] width 111 height 28
